Goal: Navigation & Orientation: Go to known website

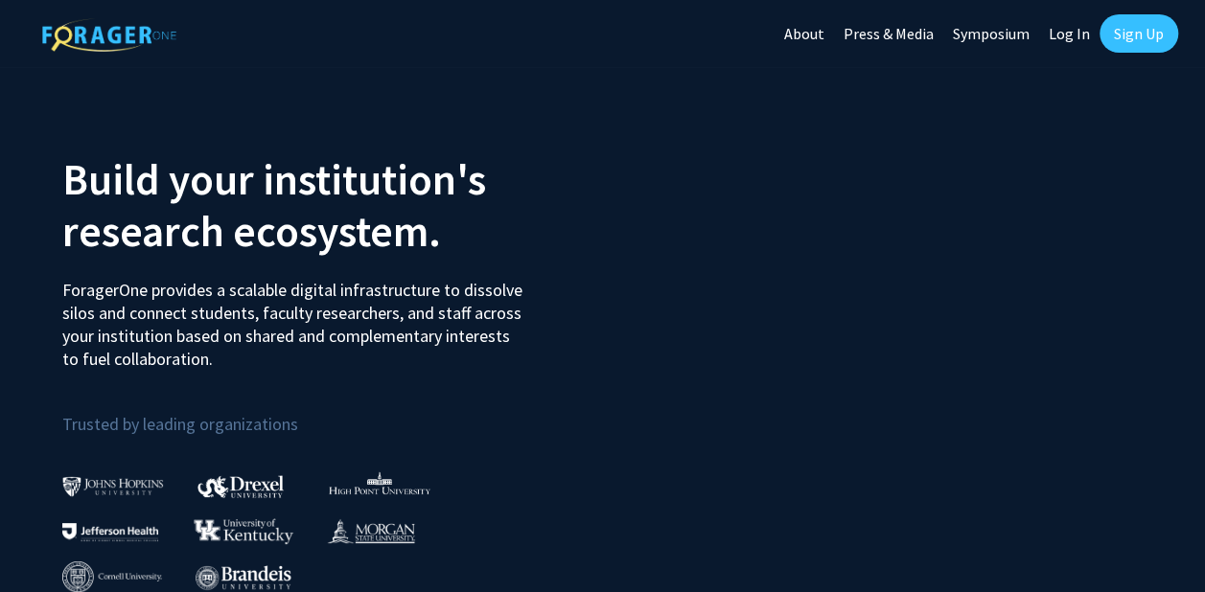
click at [1073, 35] on link "Log In" at bounding box center [1069, 33] width 60 height 67
select select
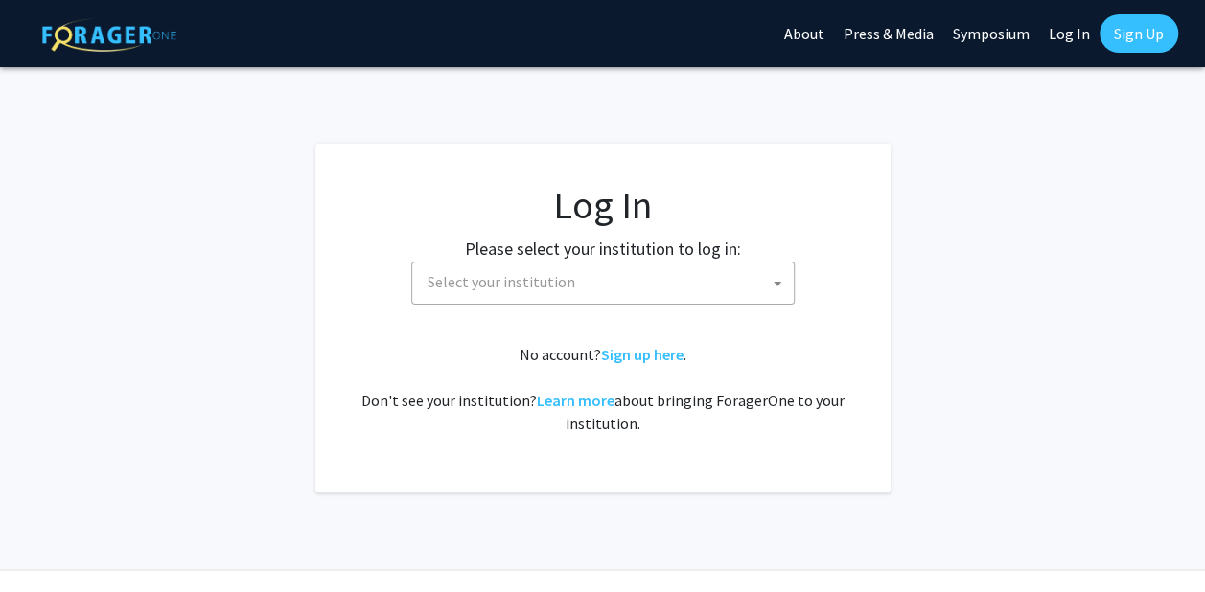
click at [709, 272] on span "Select your institution" at bounding box center [607, 282] width 374 height 39
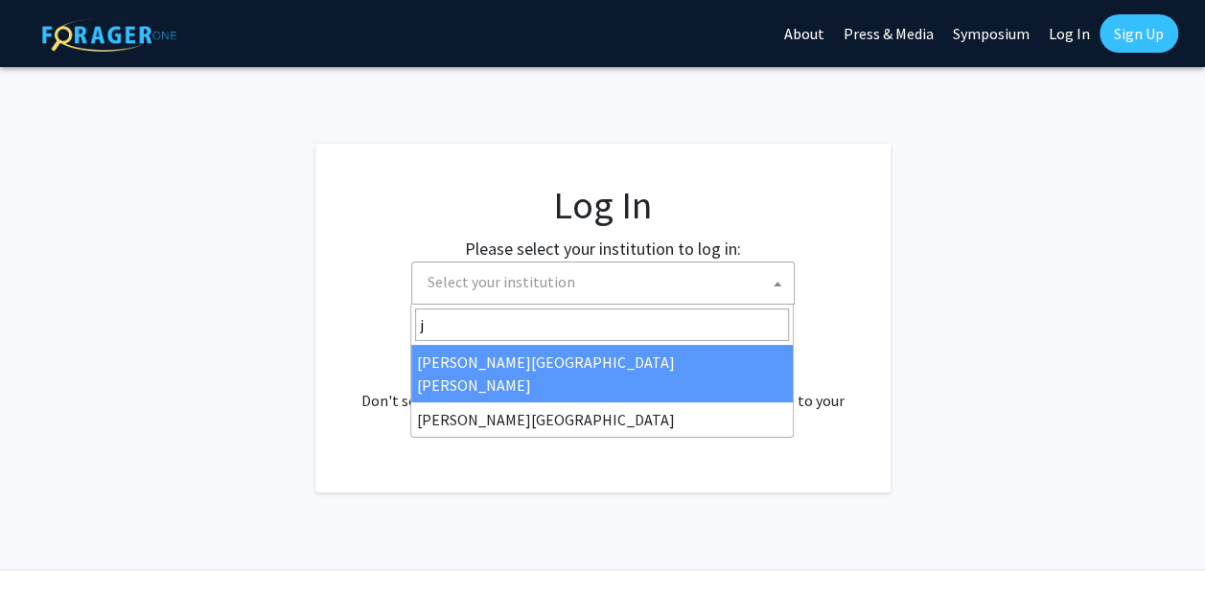
type input "j"
select select "1"
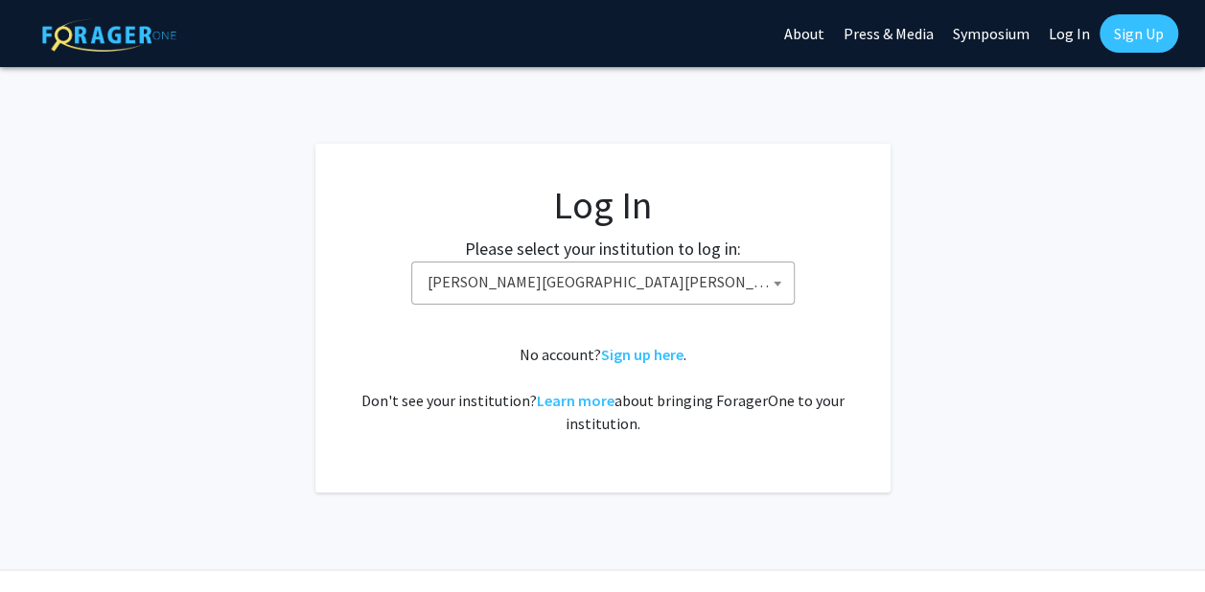
scroll to position [46, 0]
